Goal: Information Seeking & Learning: Learn about a topic

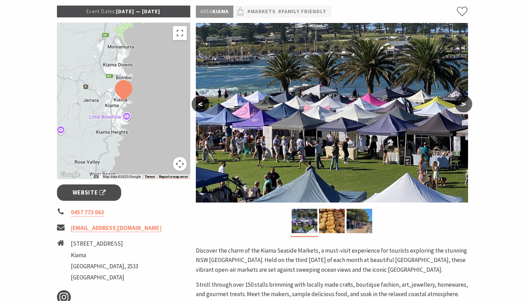
scroll to position [271, 0]
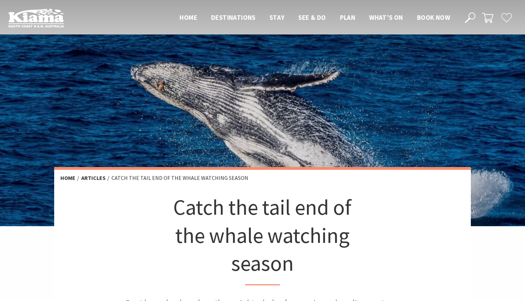
scroll to position [289, 0]
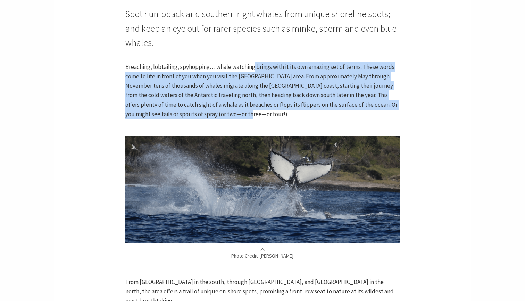
drag, startPoint x: 253, startPoint y: 62, endPoint x: 220, endPoint y: 108, distance: 55.8
click at [220, 108] on p "Breaching, lobtailing, spyhopping… whale watching brings with it its own amazin…" at bounding box center [262, 90] width 274 height 57
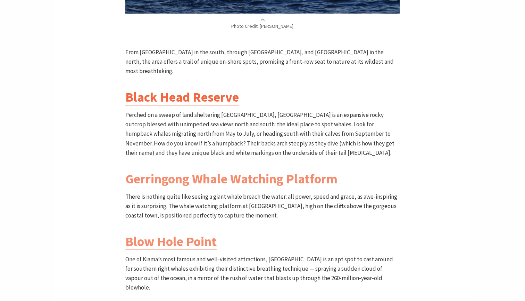
scroll to position [522, 0]
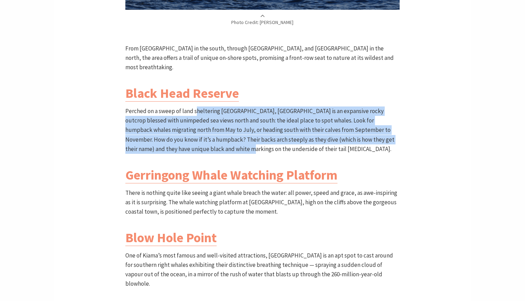
drag, startPoint x: 197, startPoint y: 99, endPoint x: 199, endPoint y: 136, distance: 37.6
click at [199, 136] on p "Perched on a sweep of land sheltering [GEOGRAPHIC_DATA], [GEOGRAPHIC_DATA] is a…" at bounding box center [262, 129] width 274 height 47
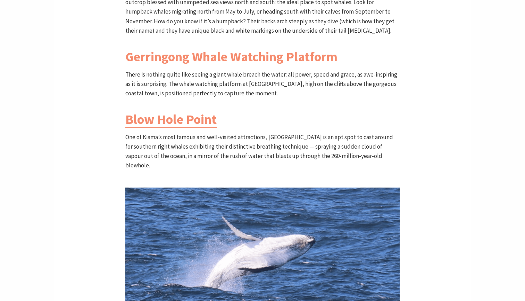
scroll to position [640, 0]
click at [219, 51] on link "Gerringong Whale Watching Platform" at bounding box center [231, 56] width 212 height 17
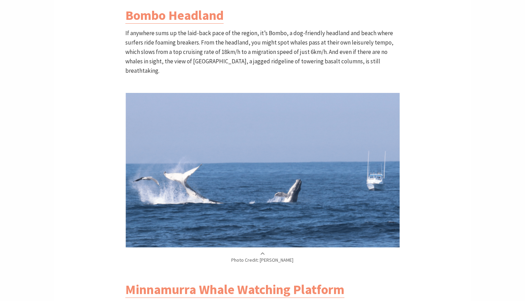
scroll to position [1071, 0]
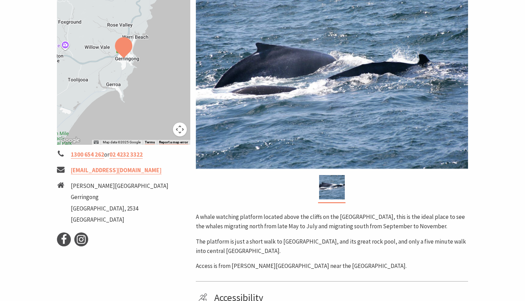
scroll to position [139, 0]
